Goal: Task Accomplishment & Management: Complete application form

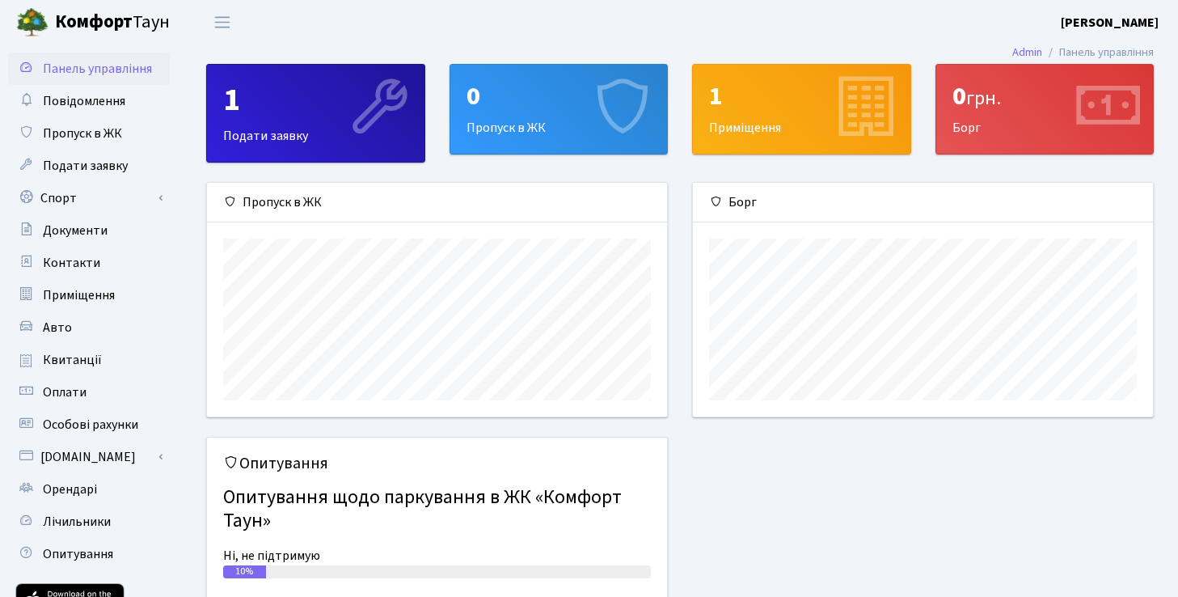
scroll to position [234, 460]
click at [90, 201] on link "Спорт" at bounding box center [89, 198] width 162 height 32
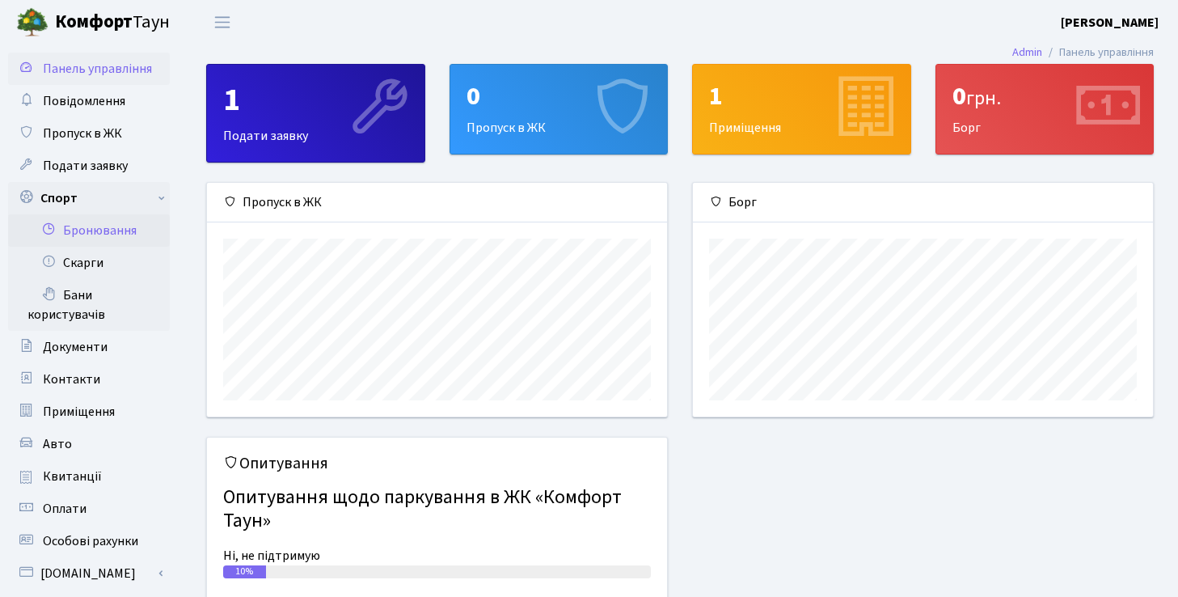
click at [112, 233] on link "Бронювання" at bounding box center [89, 230] width 162 height 32
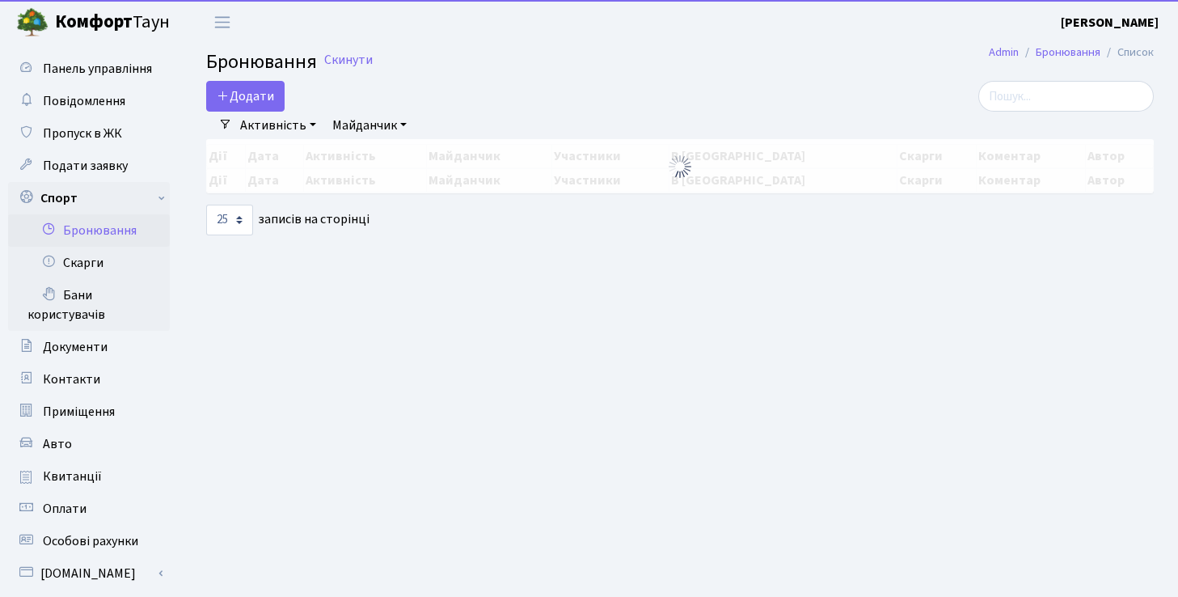
select select "25"
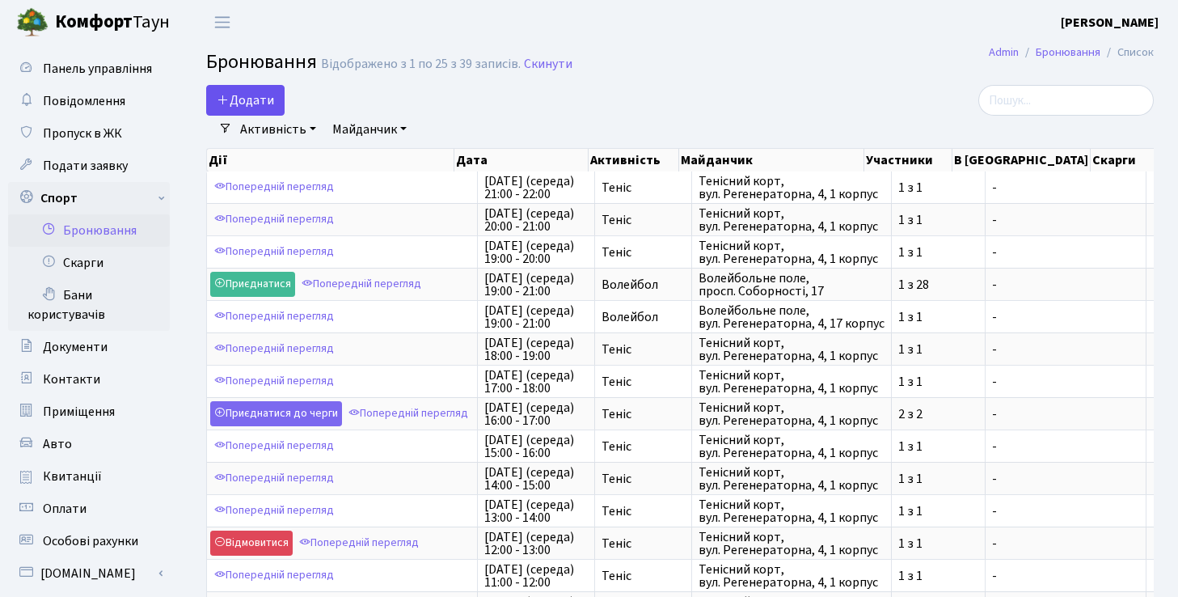
click at [260, 101] on button "Додати" at bounding box center [245, 100] width 78 height 31
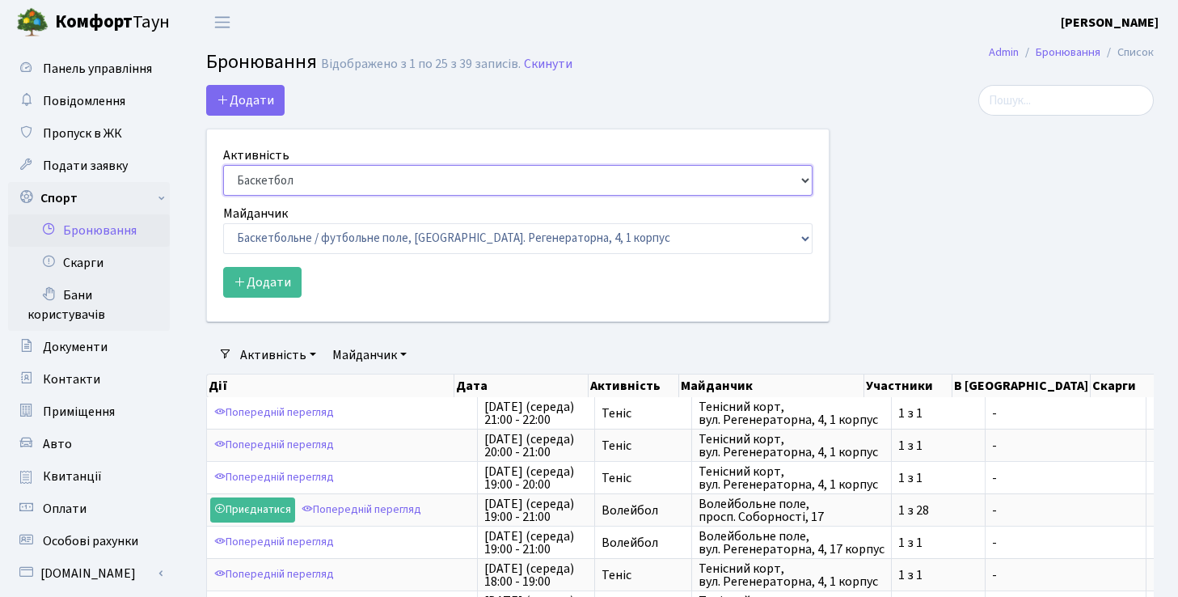
select select "1"
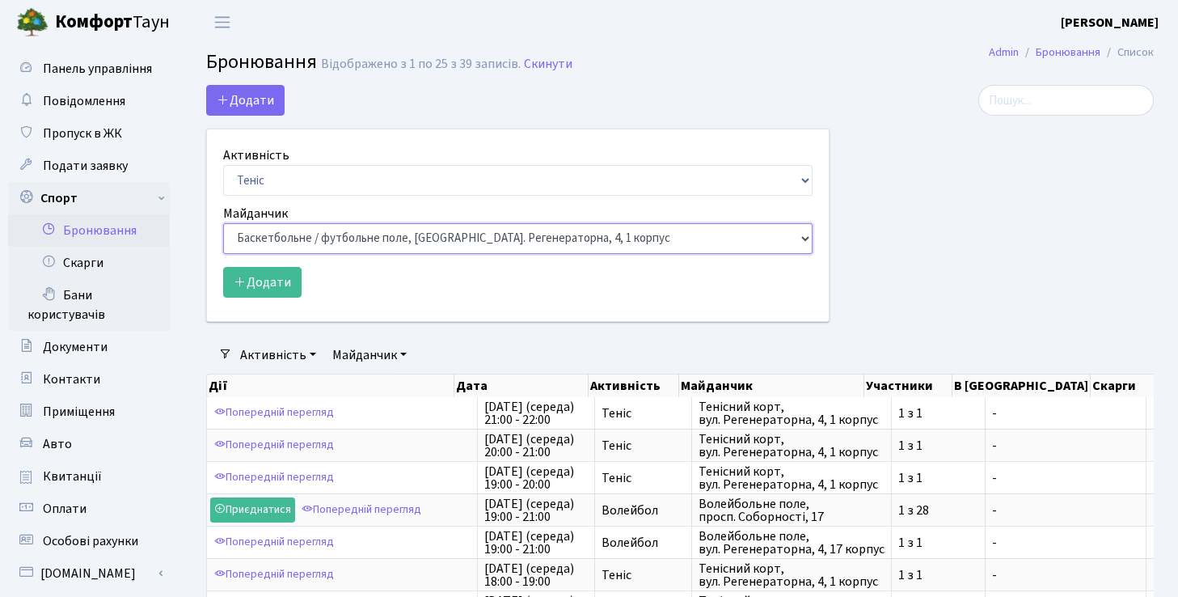
select select "1"
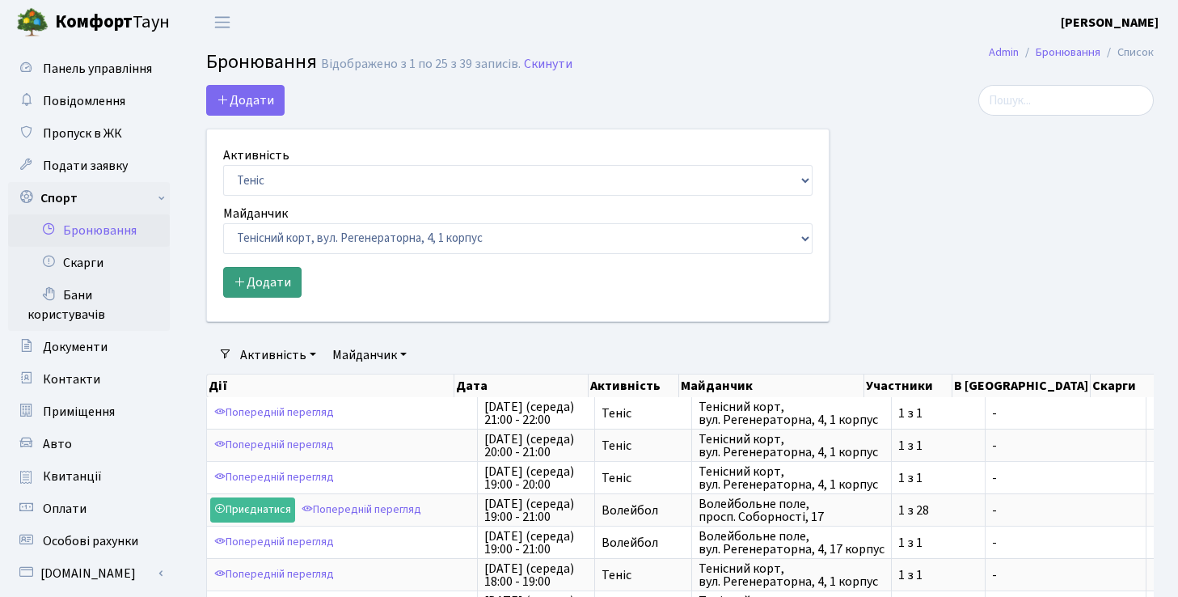
click at [264, 275] on button "Додати" at bounding box center [262, 282] width 78 height 31
